Goal: Task Accomplishment & Management: Manage account settings

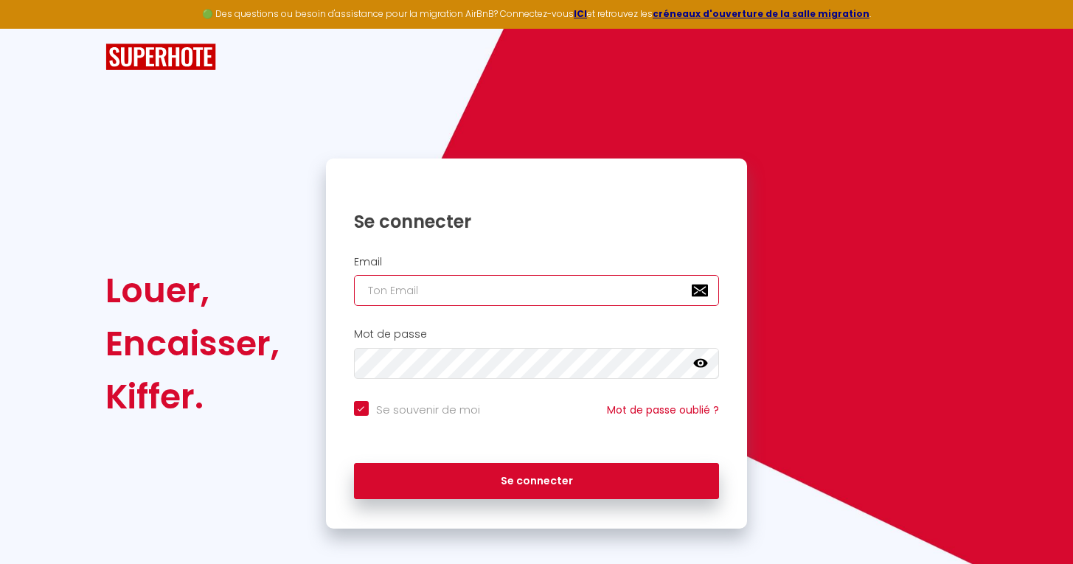
type input "anais"
checkbox input "true"
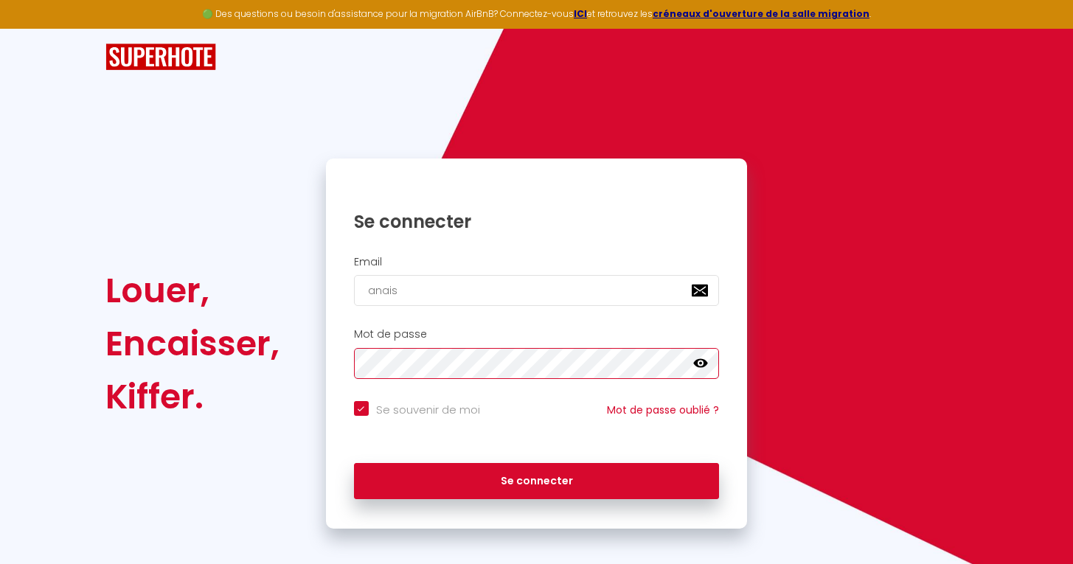
click at [536, 479] on button "Se connecter" at bounding box center [537, 481] width 366 height 37
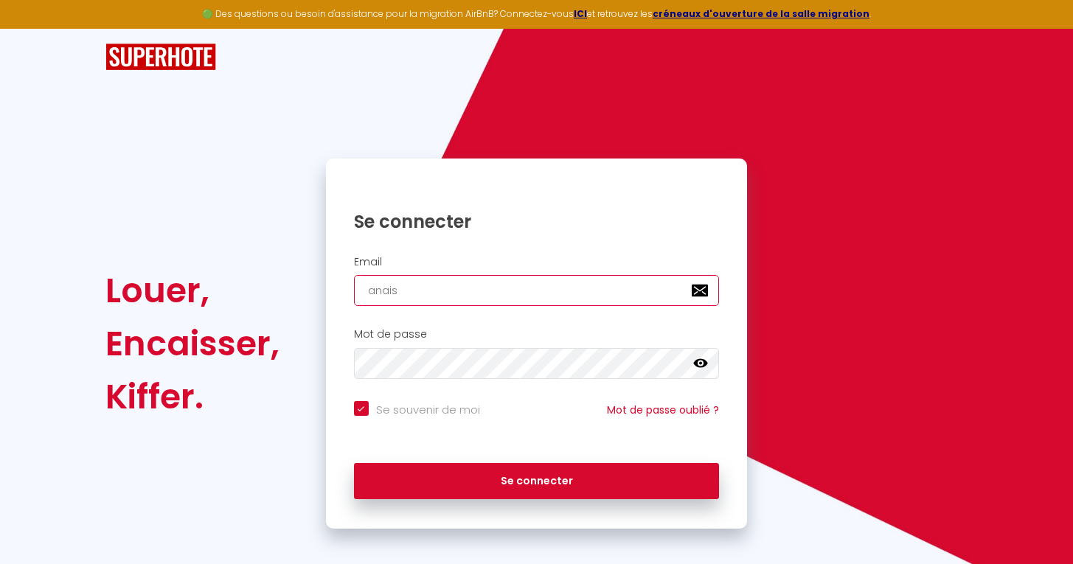
type input "anai"
checkbox input "true"
type input "ana"
checkbox input "true"
type input "an"
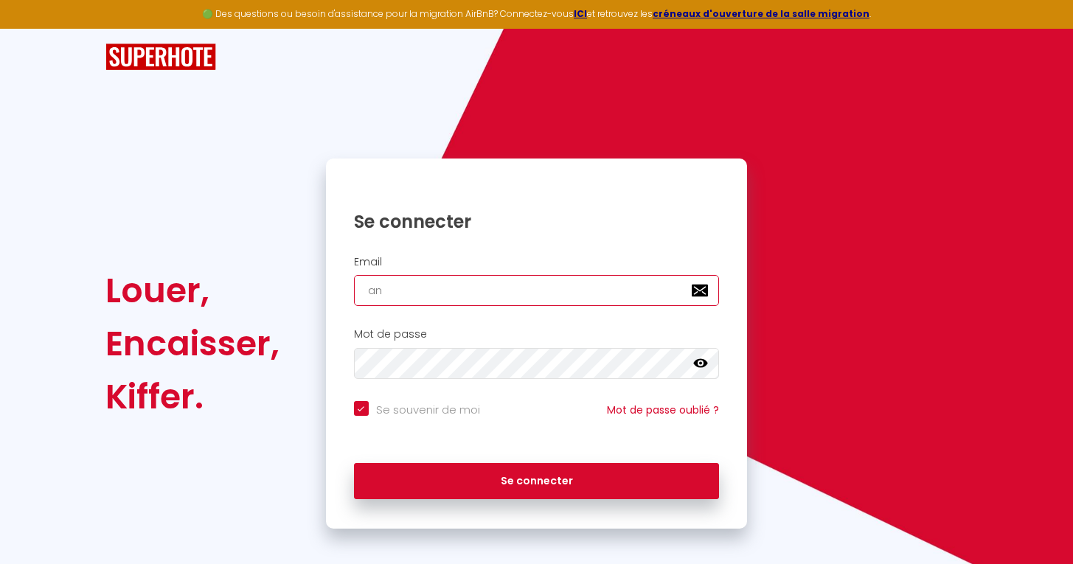
checkbox input "true"
type input "a"
checkbox input "true"
type input "t"
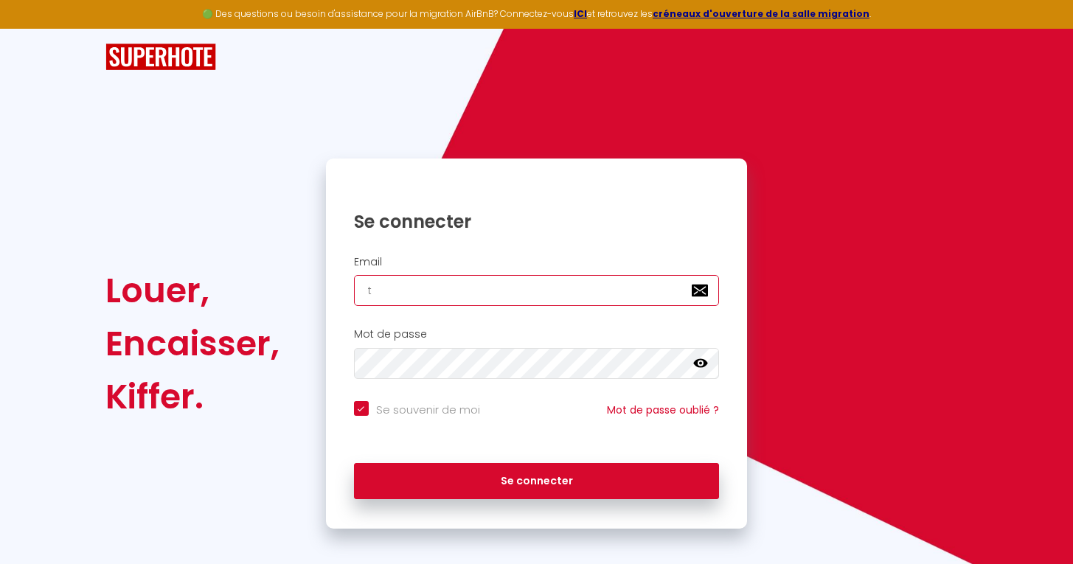
checkbox input "true"
type input "th"
checkbox input "true"
type input "the"
checkbox input "true"
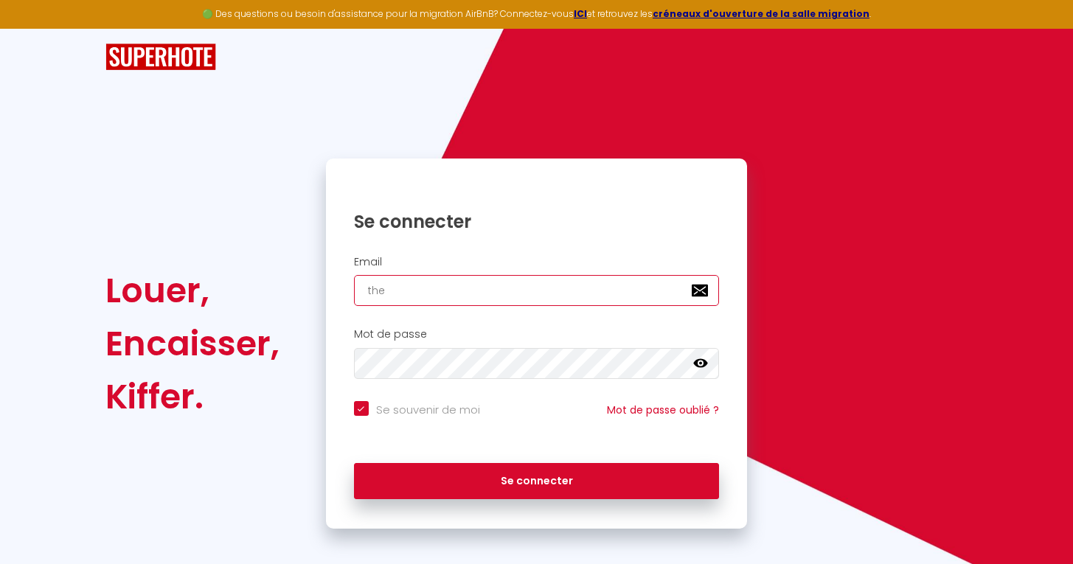
type input "theg"
checkbox input "true"
type input "thego"
checkbox input "true"
type input "thegoo"
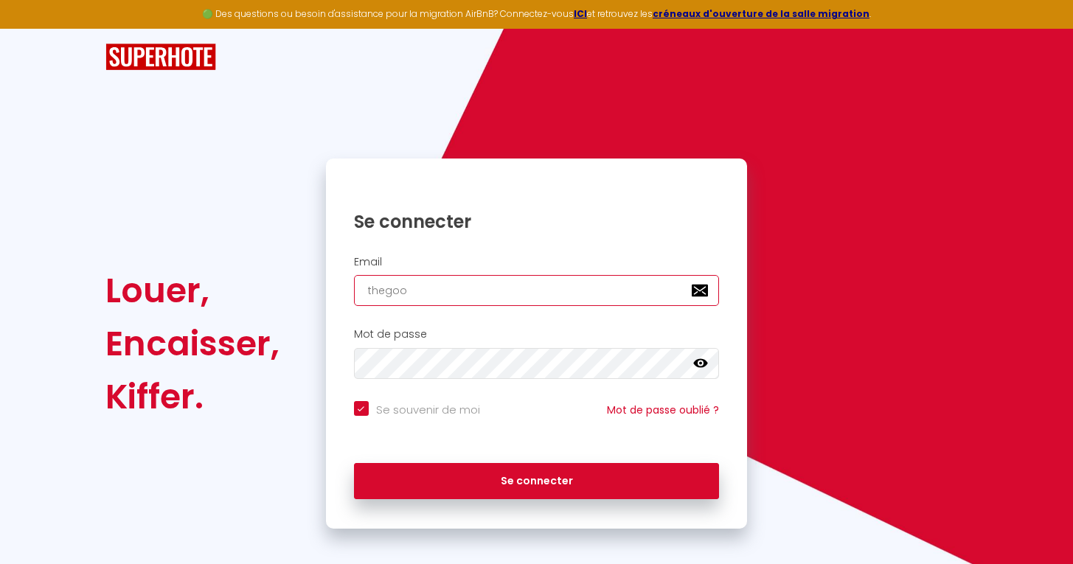
checkbox input "true"
type input "thegood"
checkbox input "true"
type input "thegoodp"
checkbox input "true"
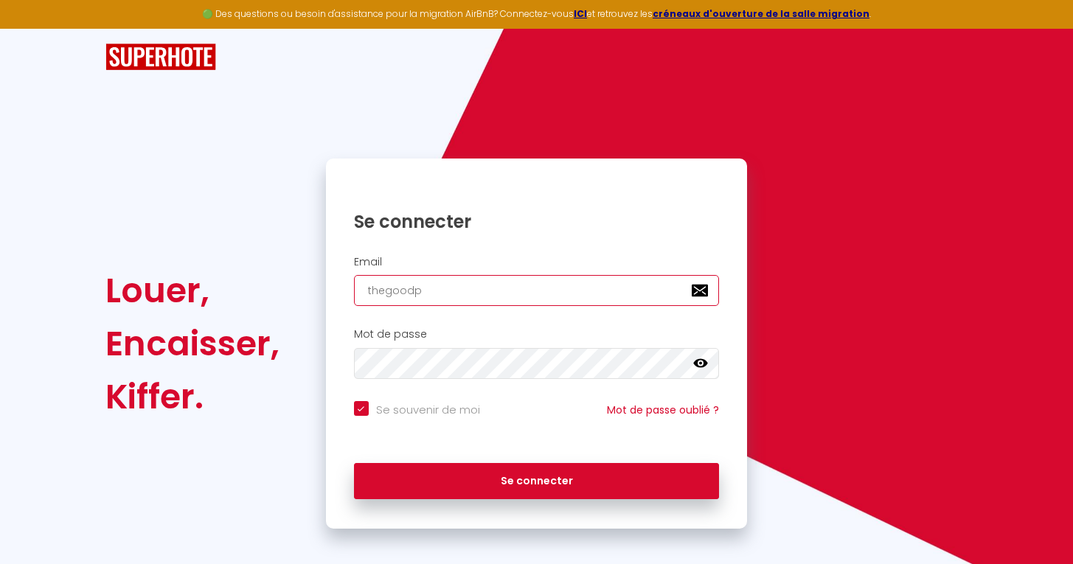
type input "thegoodpl"
checkbox input "true"
type input "thegoodpla"
checkbox input "true"
type input "thegoodplac"
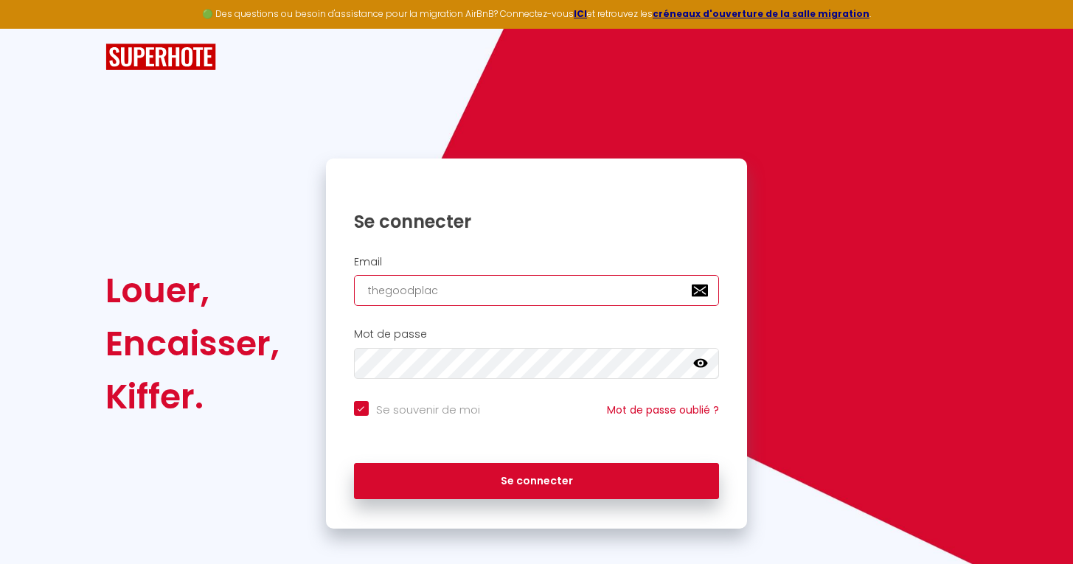
checkbox input "true"
type input "thegoodplace"
checkbox input "true"
type input "thegoodplacec"
checkbox input "true"
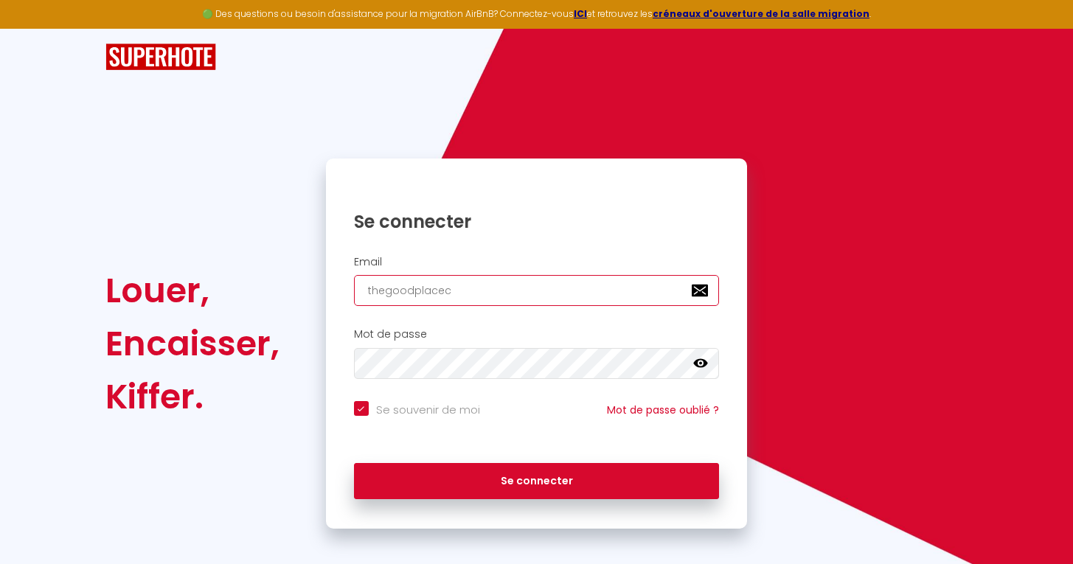
type input "thegoodplaceco"
checkbox input "true"
type input "thegoodplacecon"
checkbox input "true"
type input "thegoodplaceconc"
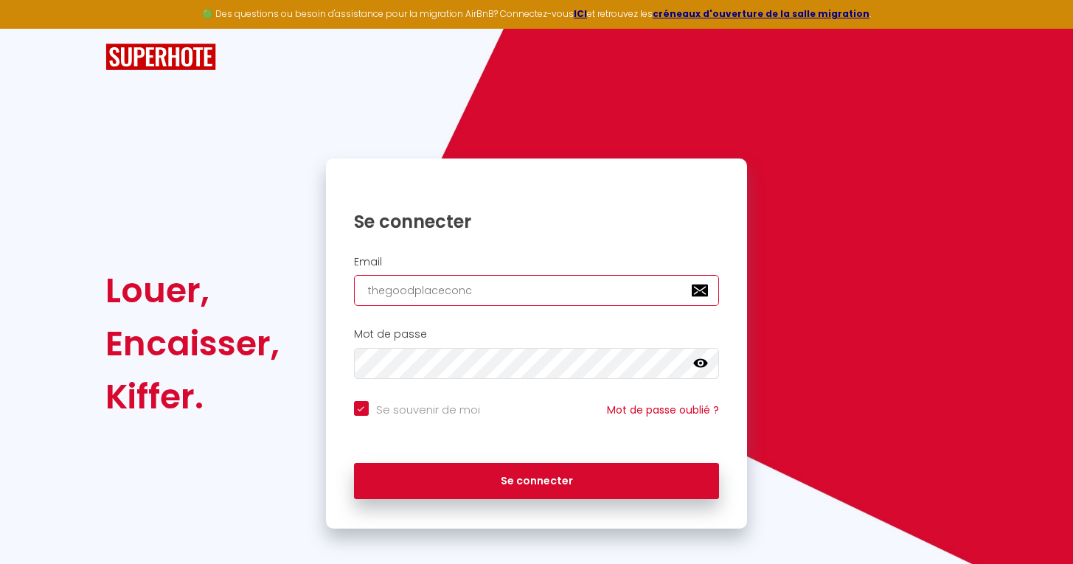
checkbox input "true"
type input "thegoodplaceconci"
checkbox input "true"
type input "thegoodplaceconcie"
checkbox input "true"
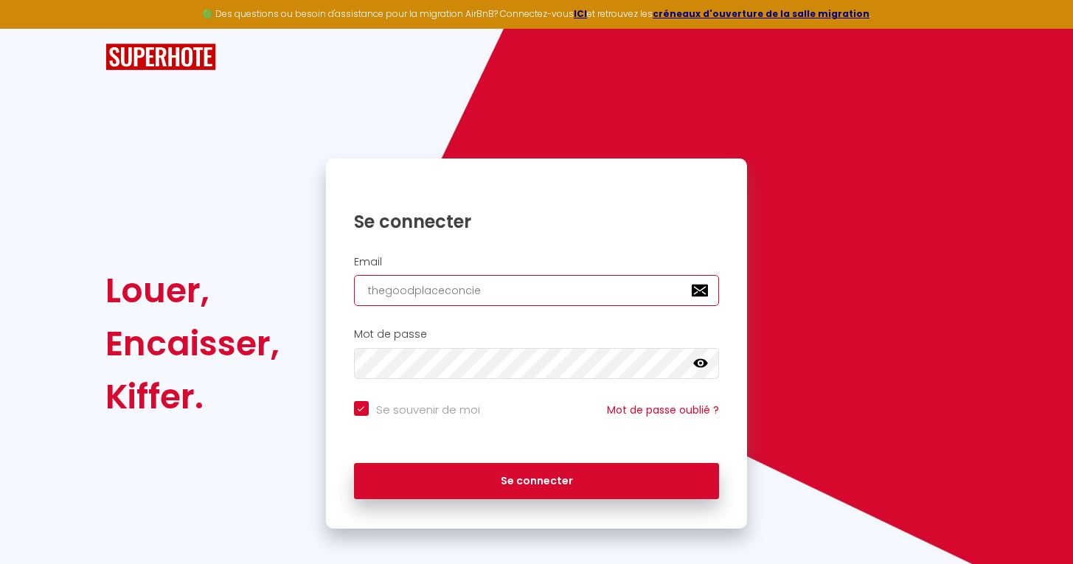
type input "thegoodplaceconcier"
checkbox input "true"
type input "thegoodplaceconcierg"
checkbox input "true"
type input "thegoodplaceconcierge"
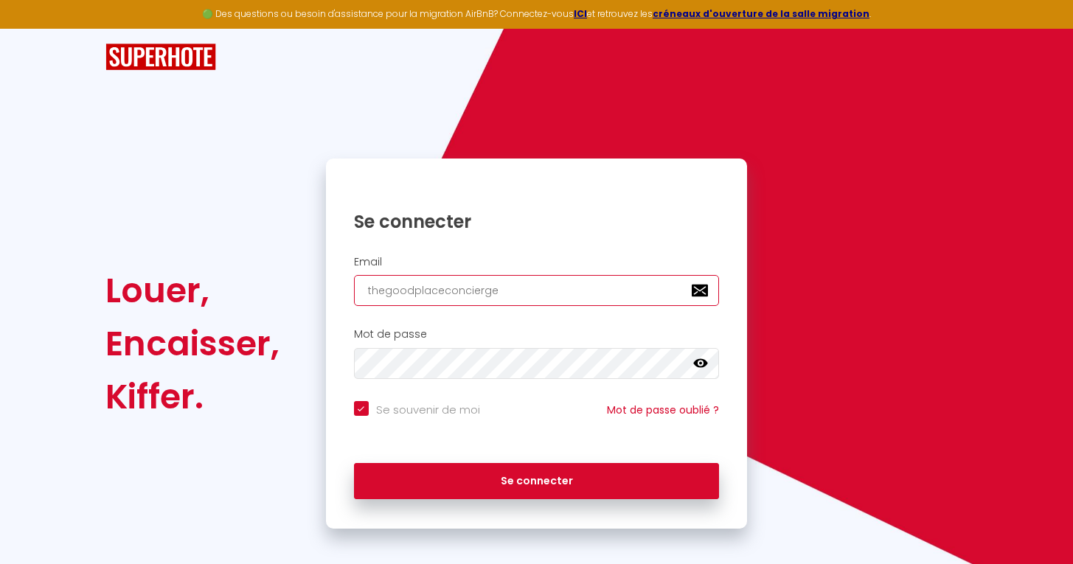
checkbox input "true"
type input "thegoodplaceconciergei"
checkbox input "true"
type input "thegoodplaceconciergeir"
checkbox input "true"
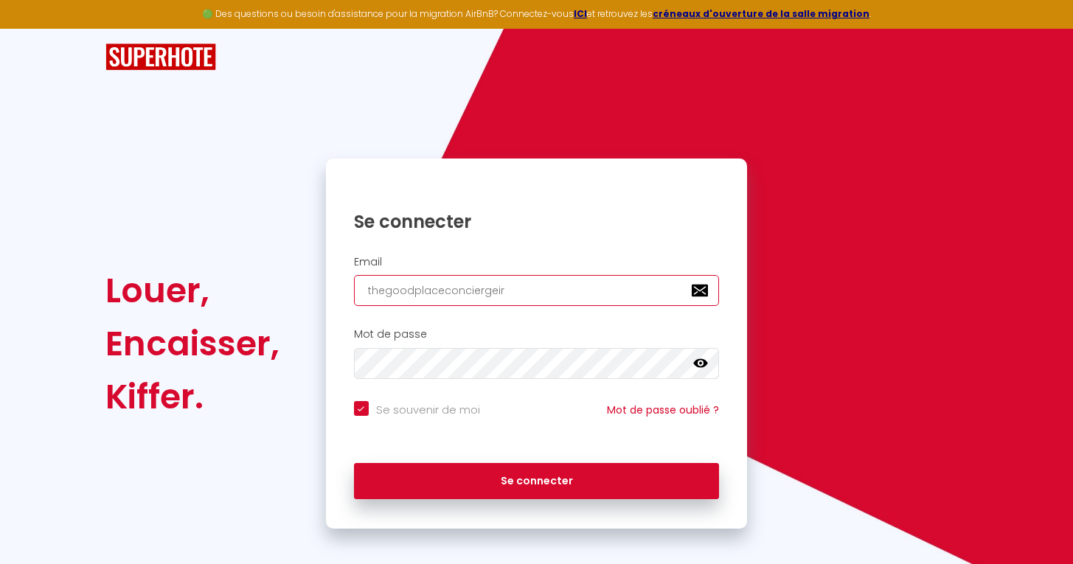
type input "thegoodplaceconciergeire"
checkbox input "true"
type input "thegoodplaceconciergeir"
checkbox input "true"
type input "thegoodplaceconciergei"
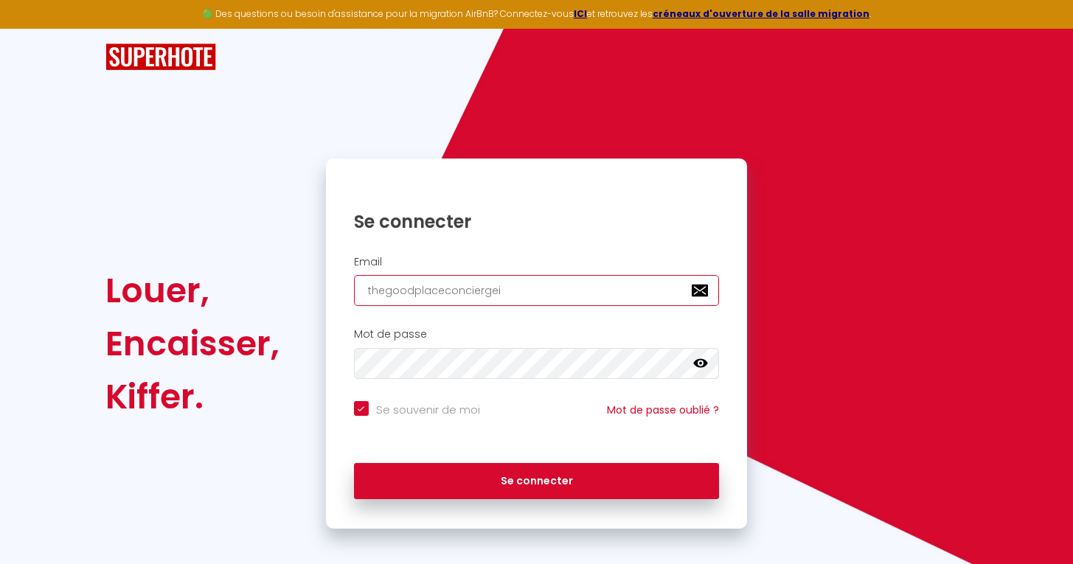
checkbox input "true"
type input "thegoodplaceconcierge"
checkbox input "true"
type input "thegoodplaceconcierger"
checkbox input "true"
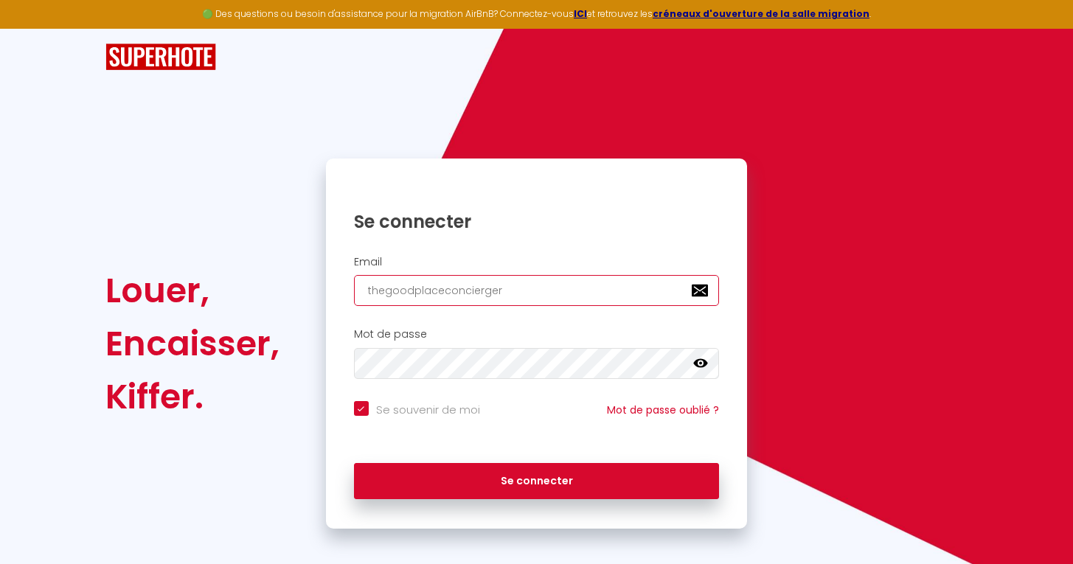
type input "thegoodplaceconciergeri"
checkbox input "true"
type input "thegoodplaceconciergerie"
checkbox input "true"
type input "thegoodplaceconciergerie@"
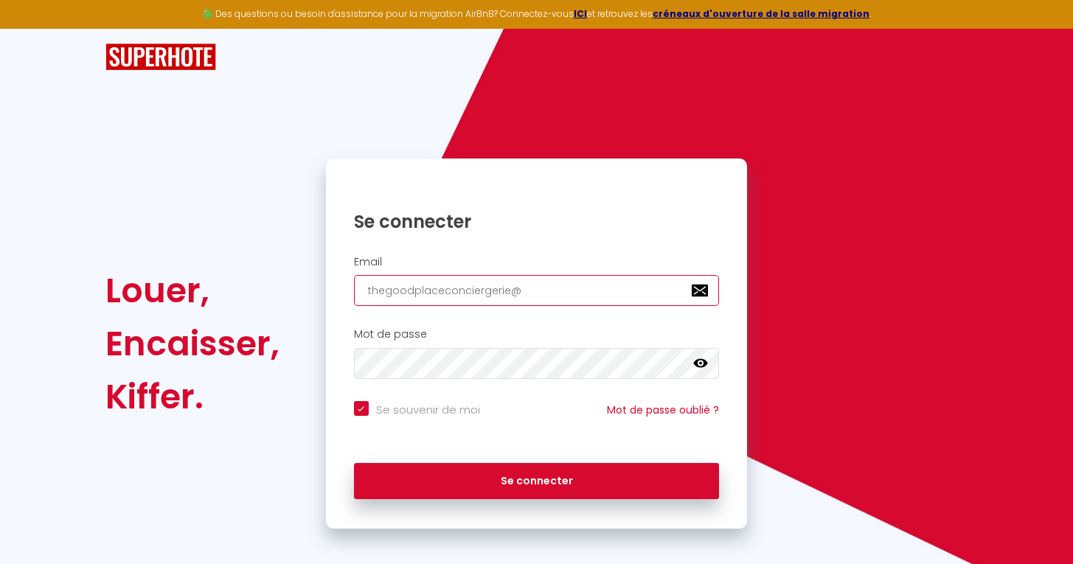
checkbox input "true"
type input "thegoodplaceconciergerie@g"
checkbox input "true"
type input "thegoodplaceconciergerie@gm"
checkbox input "true"
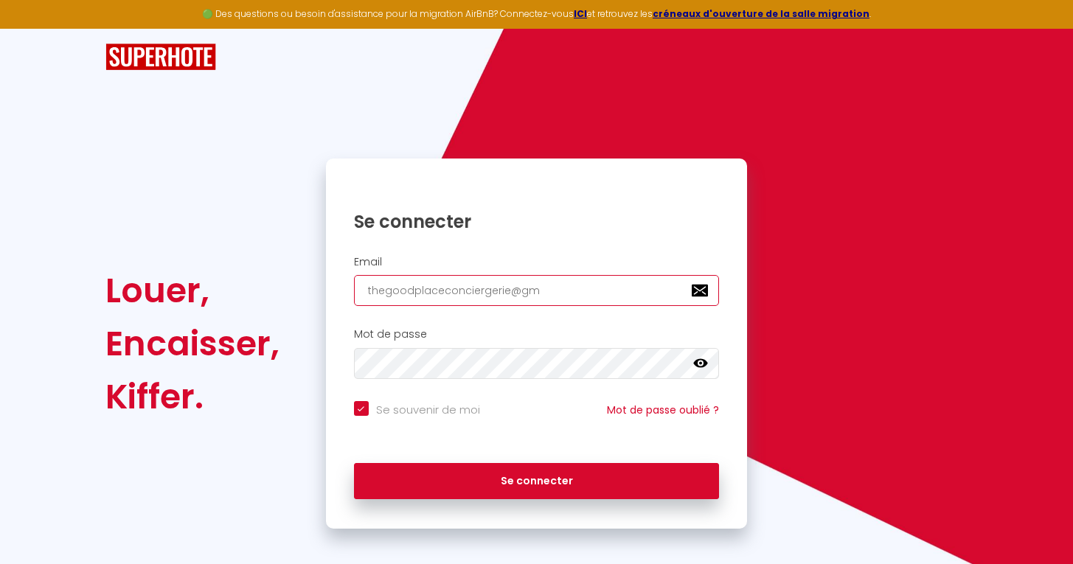
type input "thegoodplaceconciergerie@gma"
checkbox input "true"
type input "thegoodplaceconciergerie@gmai"
checkbox input "true"
type input "[EMAIL_ADDRESS]"
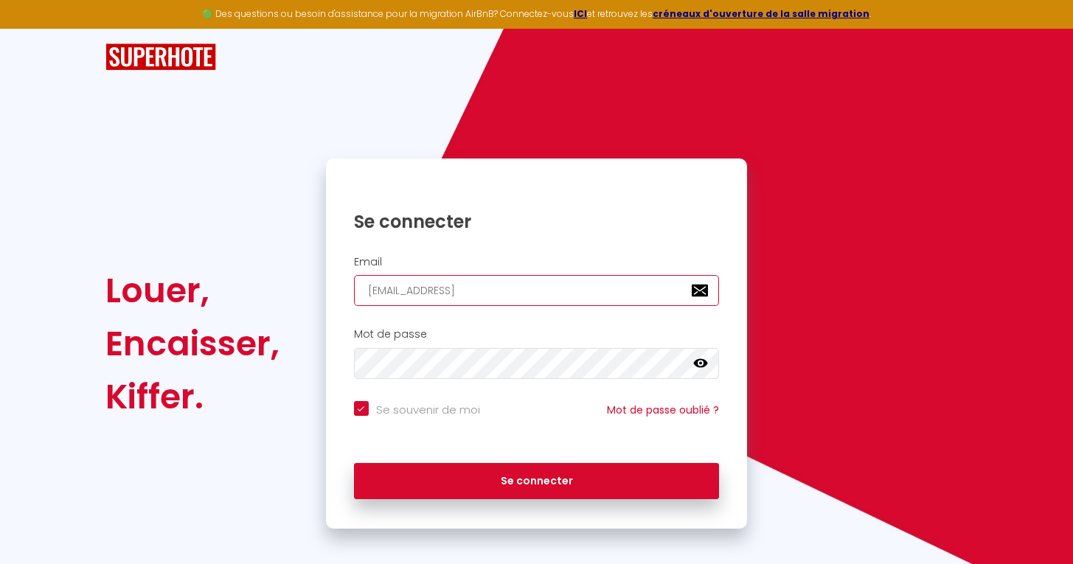
checkbox input "true"
type input "[EMAIL_ADDRESS]."
checkbox input "true"
type input "thegoodplaceconciergerie@gmail.c"
checkbox input "true"
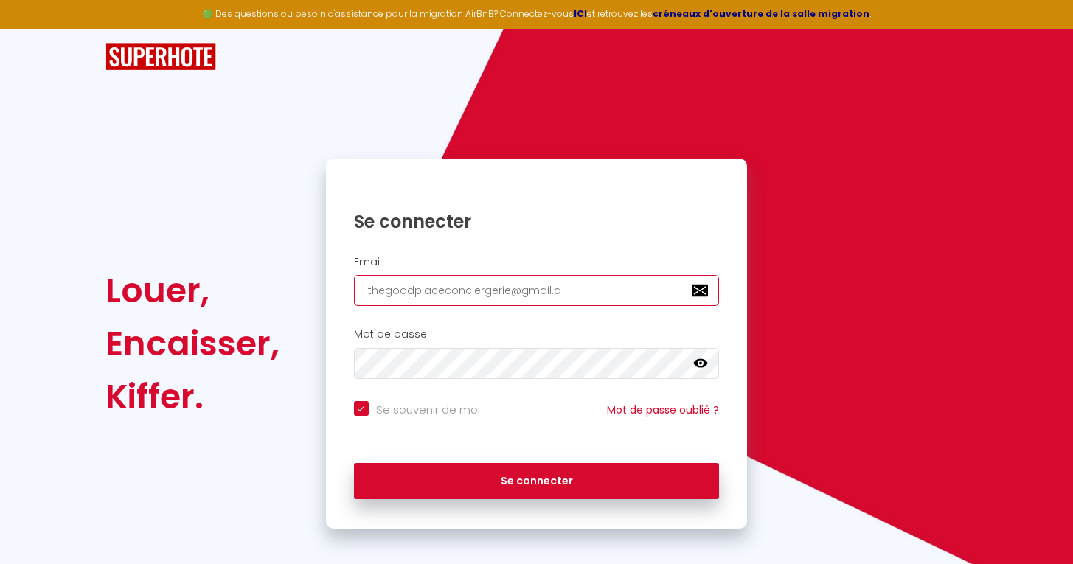
type input "[EMAIL_ADDRESS][DOMAIN_NAME]"
checkbox input "true"
type input "[EMAIL_ADDRESS][DOMAIN_NAME]"
checkbox input "true"
type input "[EMAIL_ADDRESS][DOMAIN_NAME]"
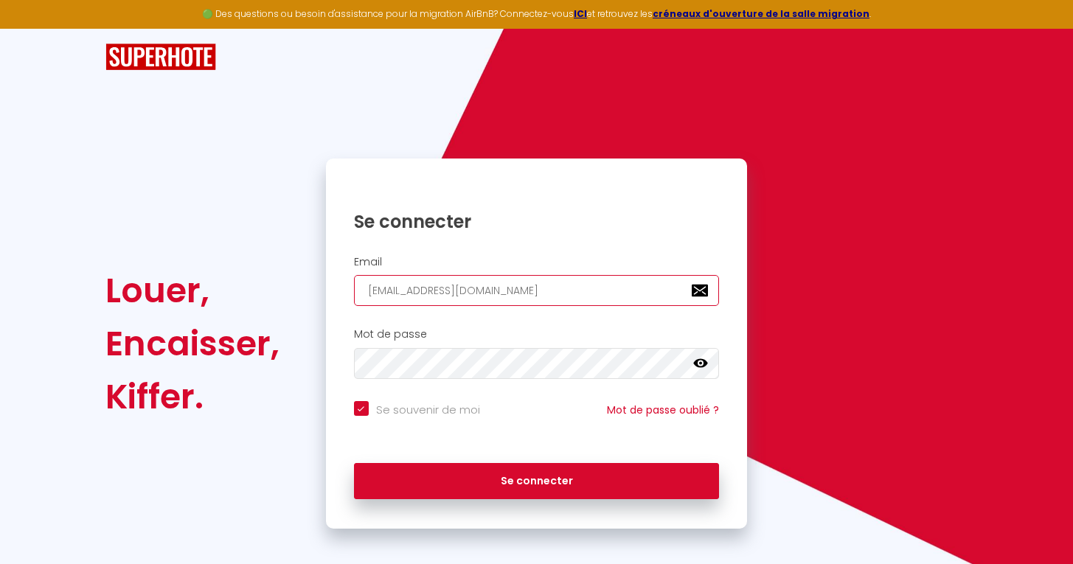
click at [536, 479] on button "Se connecter" at bounding box center [537, 481] width 366 height 37
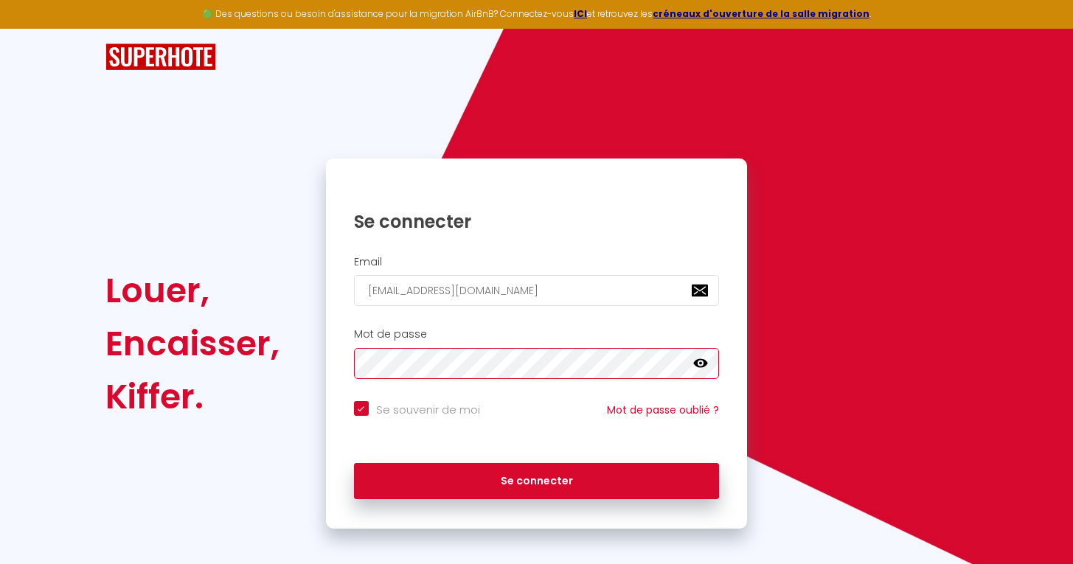
click at [536, 479] on button "Se connecter" at bounding box center [537, 481] width 366 height 37
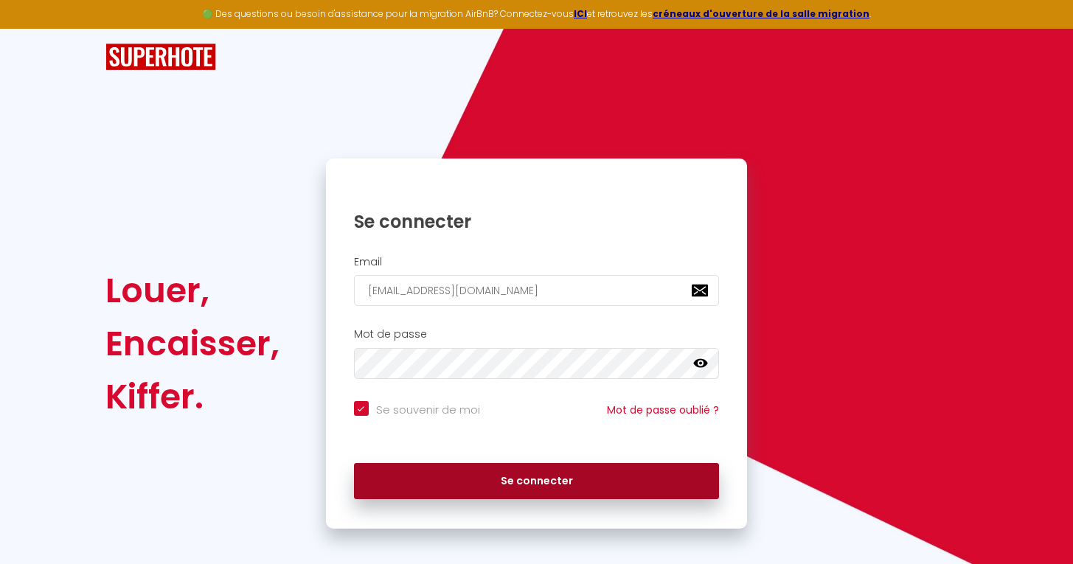
click at [462, 473] on button "Se connecter" at bounding box center [537, 481] width 366 height 37
checkbox input "true"
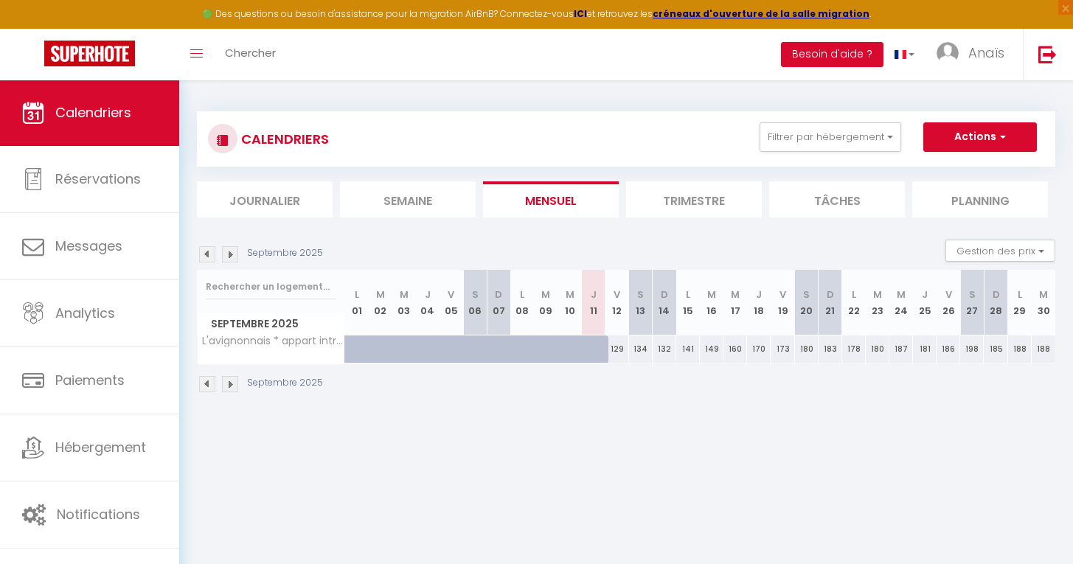
click at [587, 16] on strong "ICI" at bounding box center [580, 13] width 13 height 13
